Goal: Information Seeking & Learning: Learn about a topic

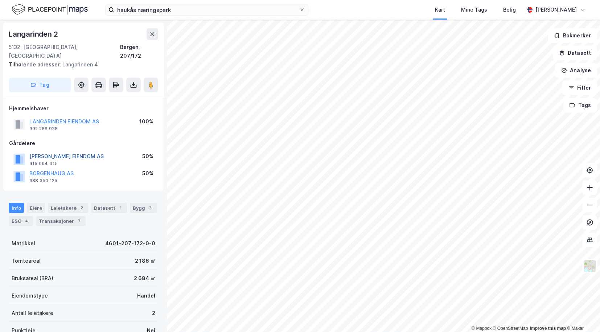
click at [0, 0] on button "[PERSON_NAME] EIENDOM AS" at bounding box center [0, 0] width 0 height 0
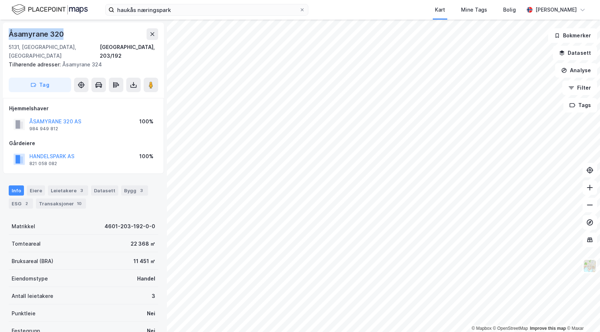
drag, startPoint x: 73, startPoint y: 34, endPoint x: 4, endPoint y: 37, distance: 69.7
click at [4, 37] on div "Åsamyrane [STREET_ADDRESS], 203/192 Tilhørende adresser: [GEOGRAPHIC_DATA] 324 …" at bounding box center [83, 59] width 161 height 75
copy div "Åsamyrane 320"
